Goal: Register for event/course

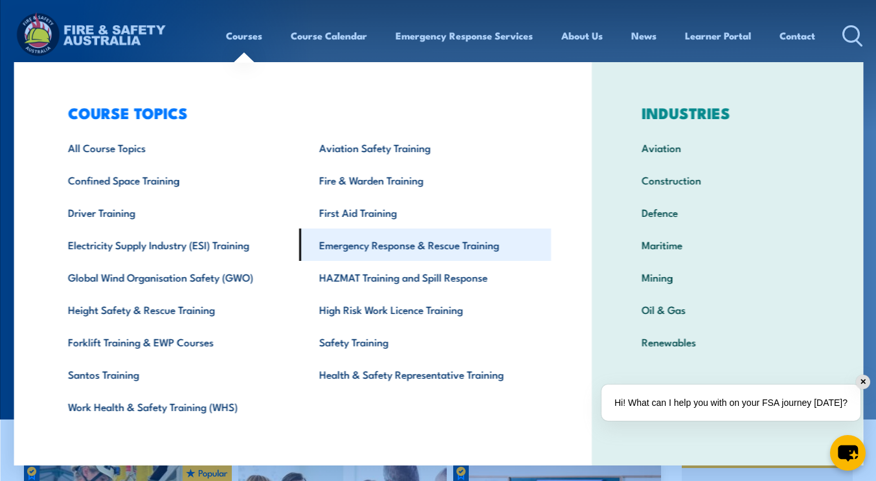
click at [387, 249] on link "Emergency Response & Rescue Training" at bounding box center [425, 245] width 252 height 32
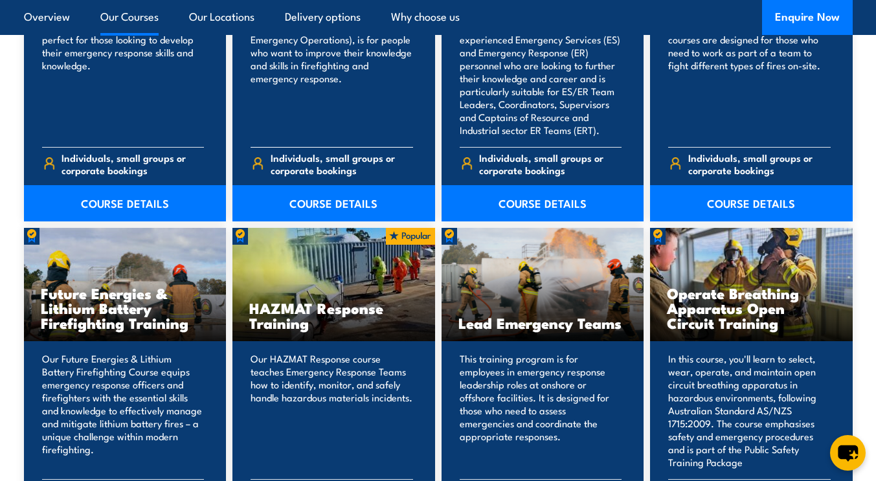
scroll to position [1121, 0]
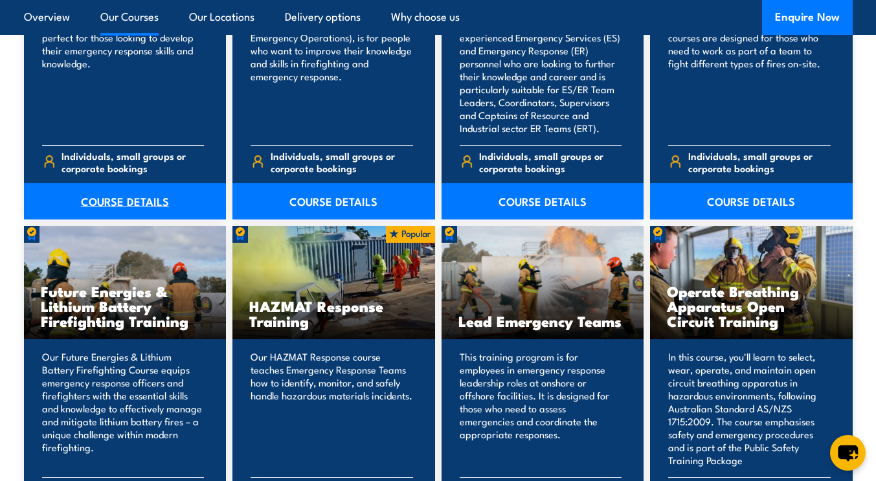
click at [95, 197] on link "COURSE DETAILS" at bounding box center [125, 201] width 203 height 36
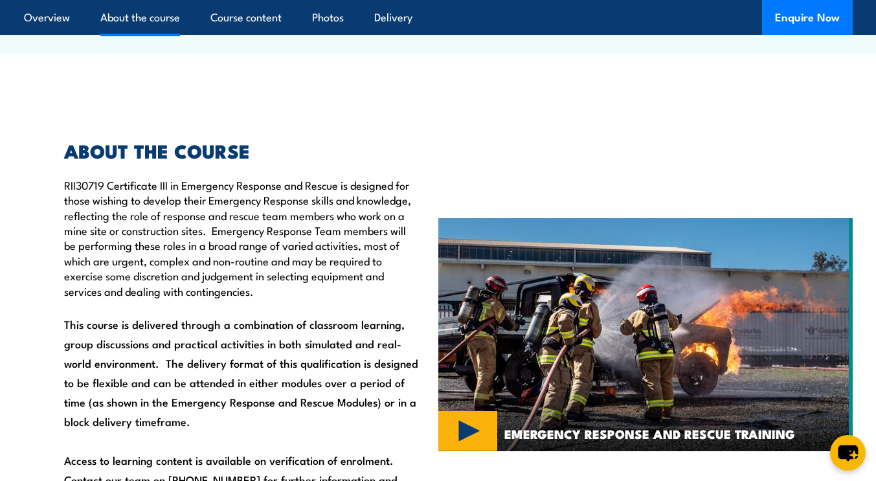
scroll to position [710, 0]
